Goal: Information Seeking & Learning: Learn about a topic

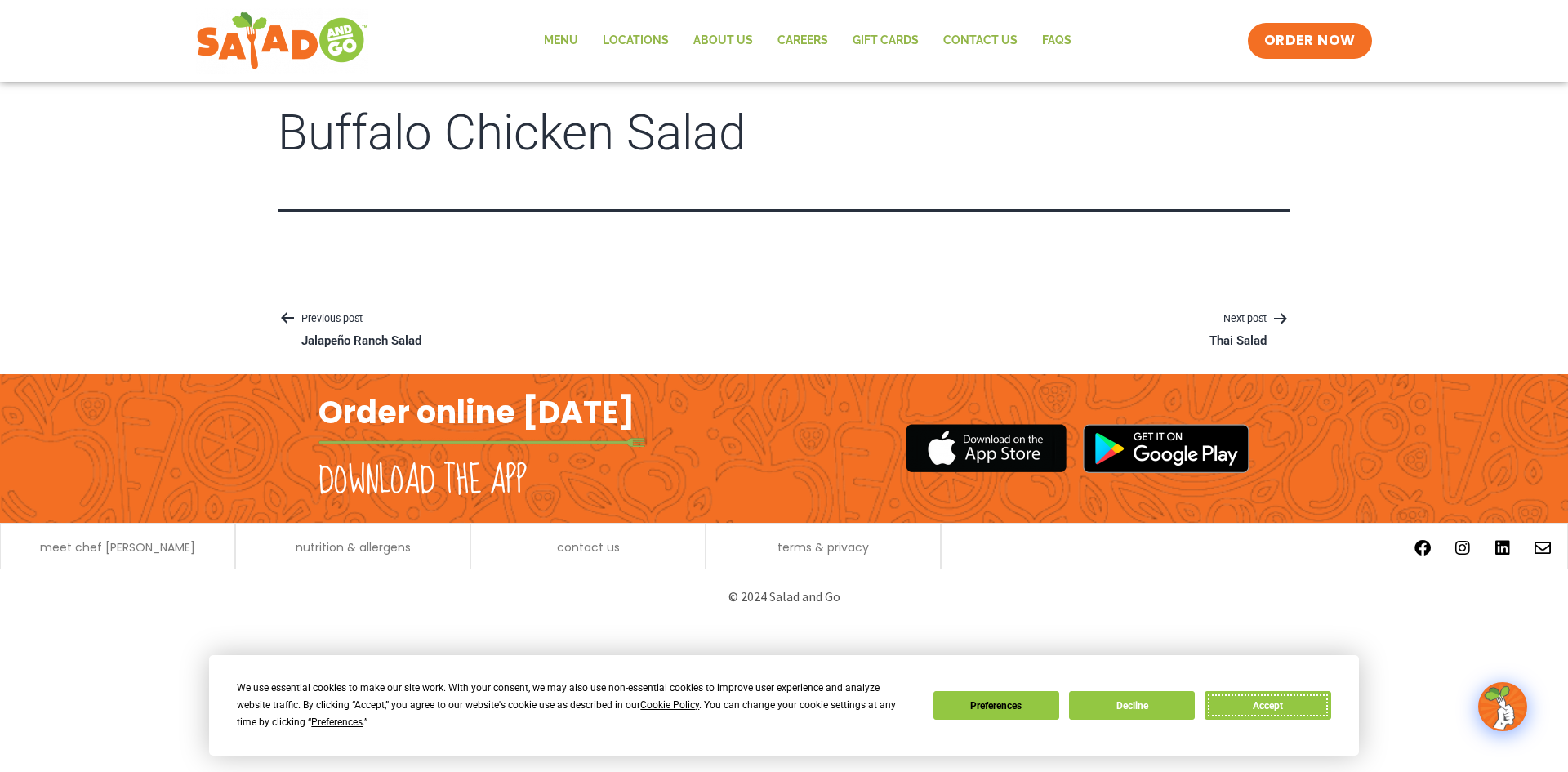
click at [1272, 705] on button "Accept" at bounding box center [1267, 705] width 126 height 28
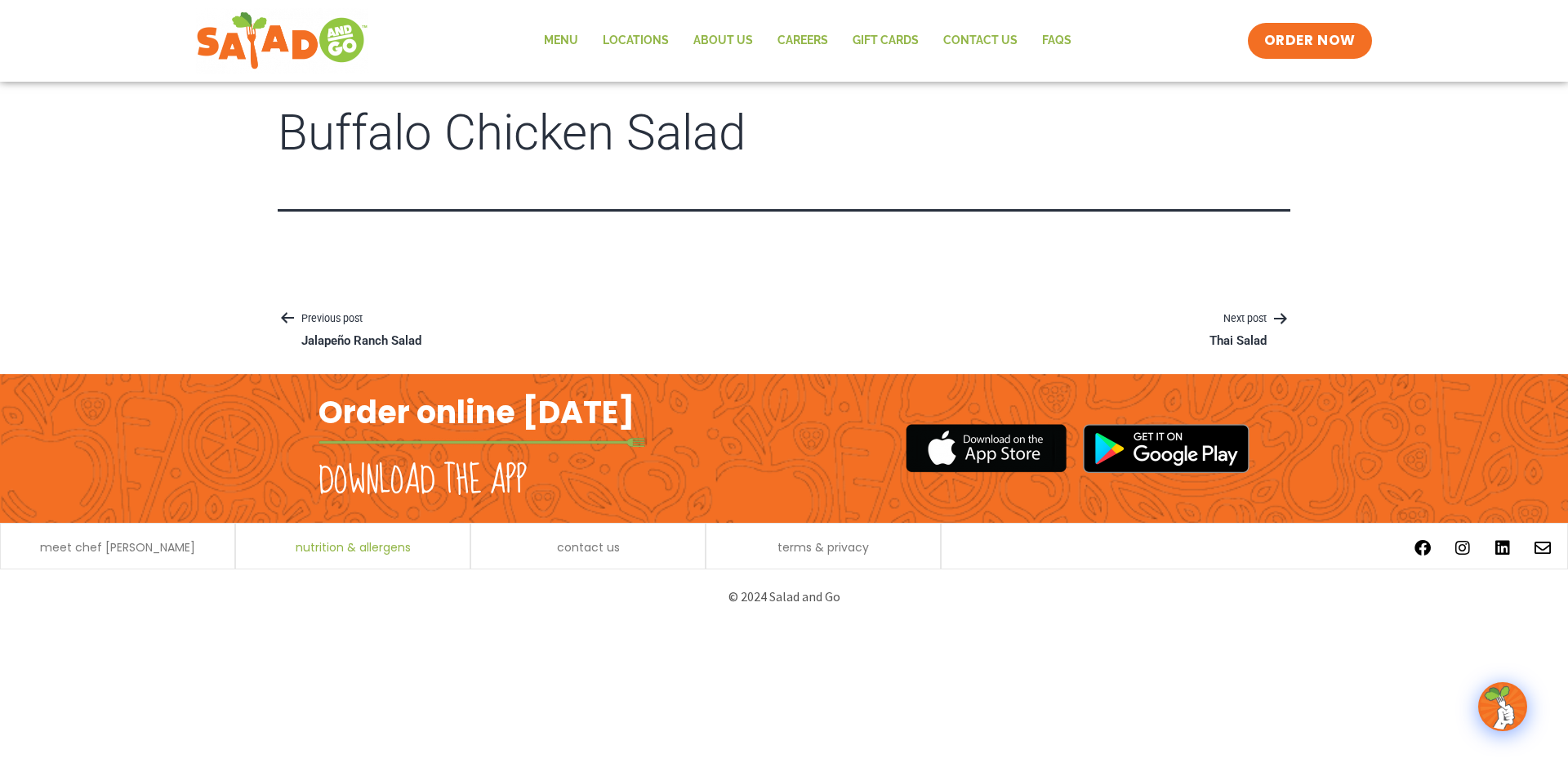
click at [381, 549] on span "nutrition & allergens" at bounding box center [353, 548] width 115 height 12
click at [578, 35] on link "Menu" at bounding box center [561, 40] width 59 height 38
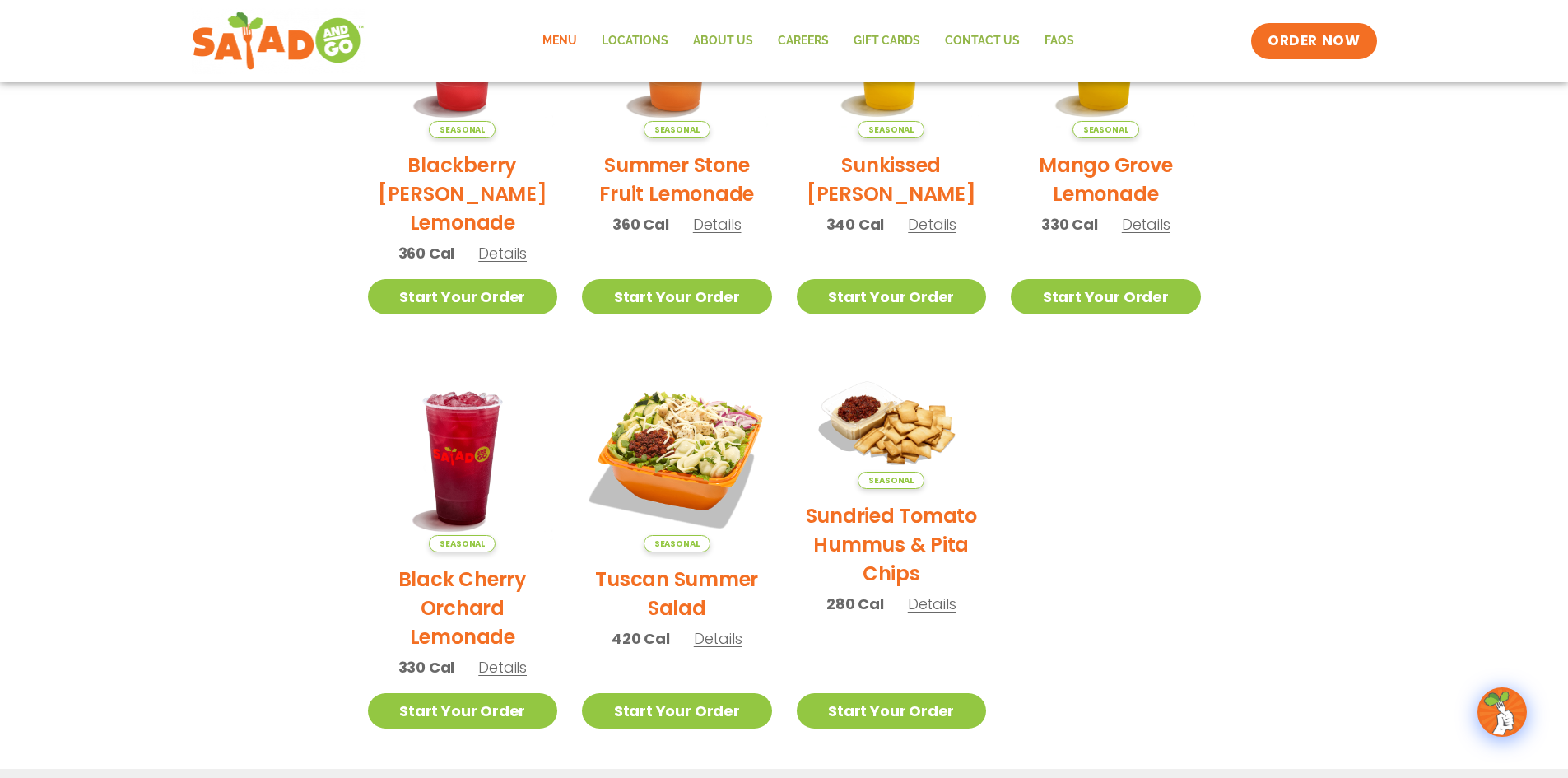
scroll to position [689, 0]
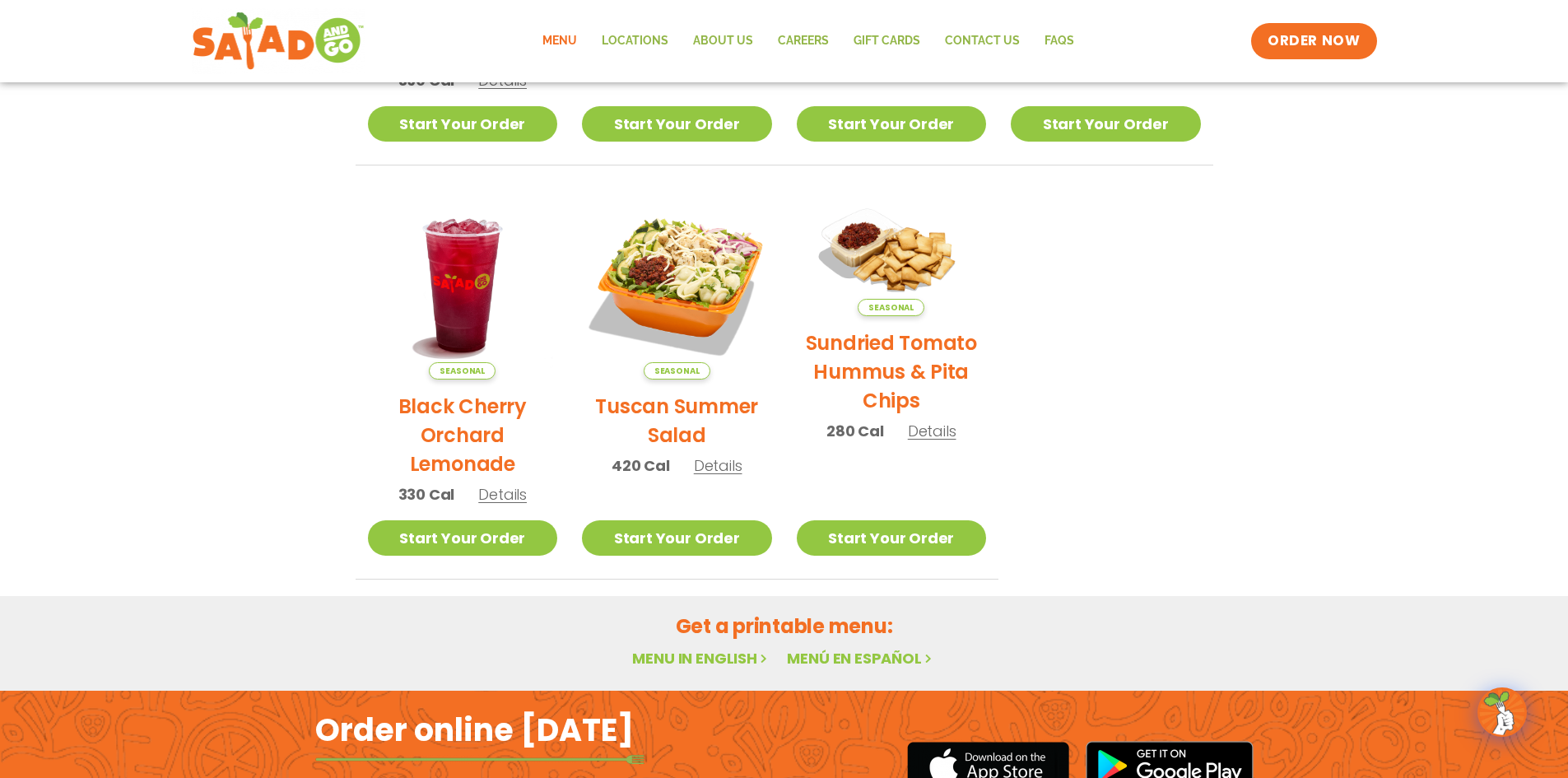
click at [714, 658] on link "Menu in English" at bounding box center [701, 657] width 138 height 20
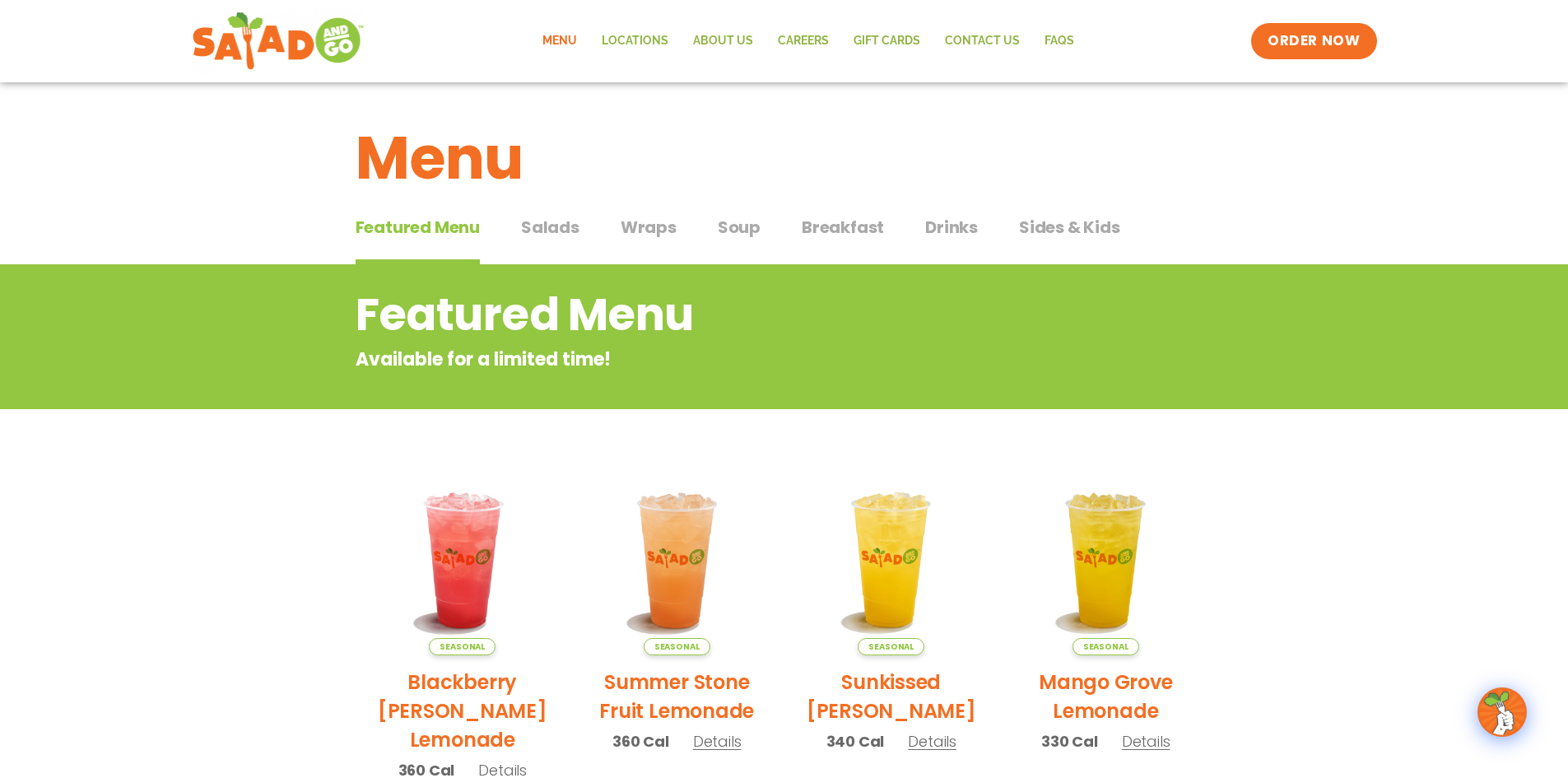
click at [635, 231] on span "Wraps" at bounding box center [648, 227] width 56 height 24
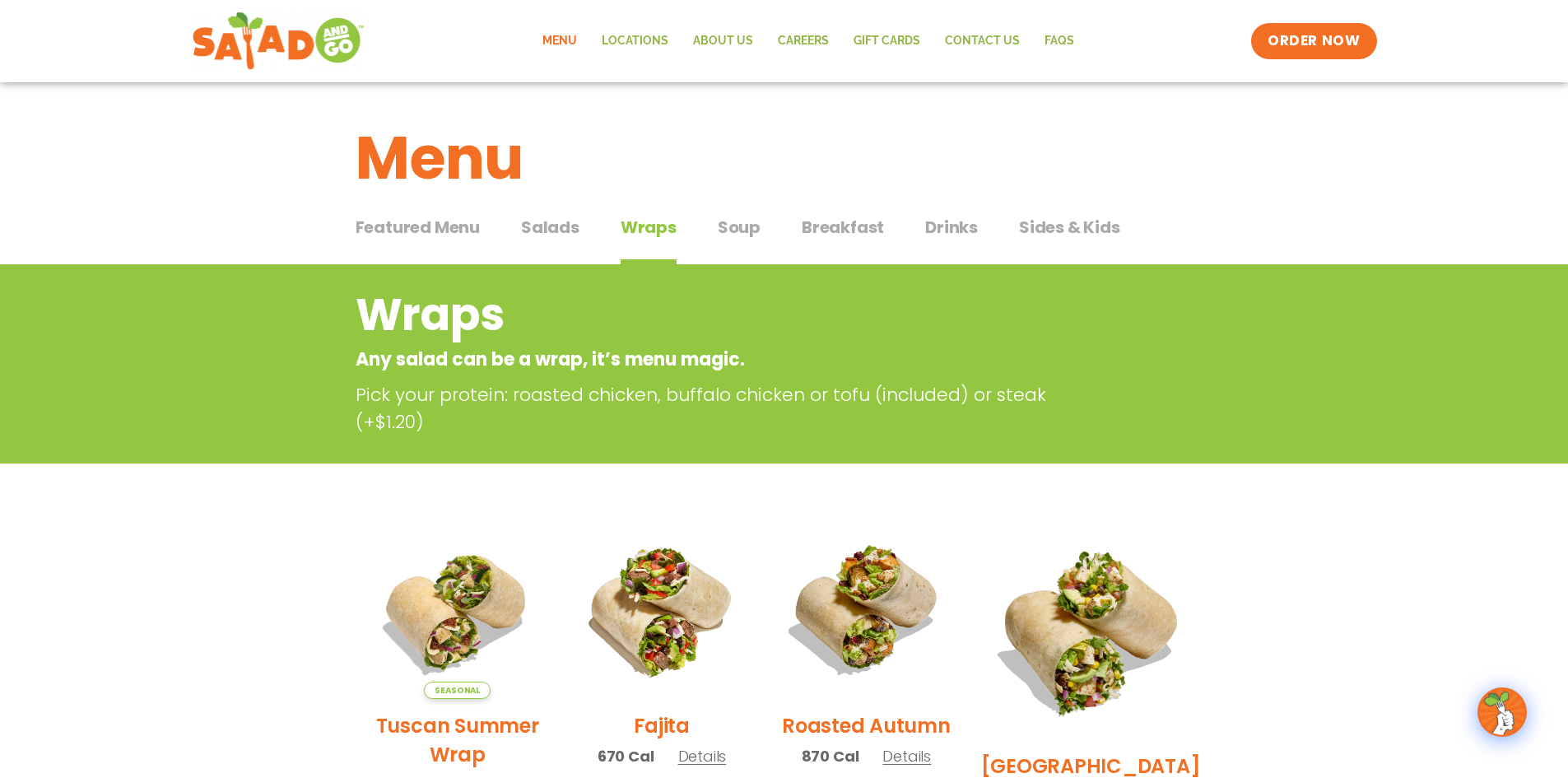
click at [559, 225] on span "Salads" at bounding box center [549, 227] width 58 height 24
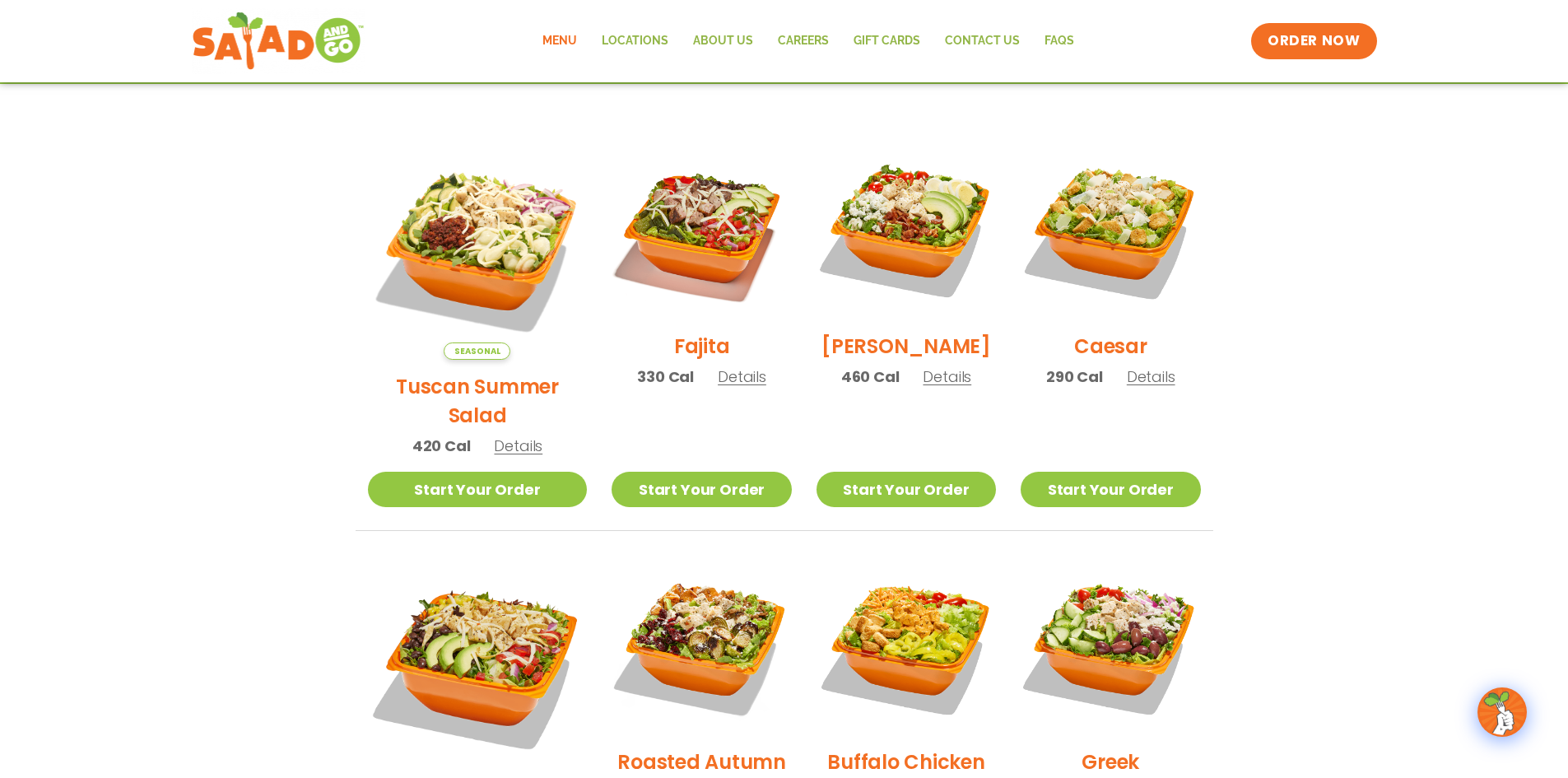
scroll to position [576, 0]
